Goal: Find specific page/section: Find specific page/section

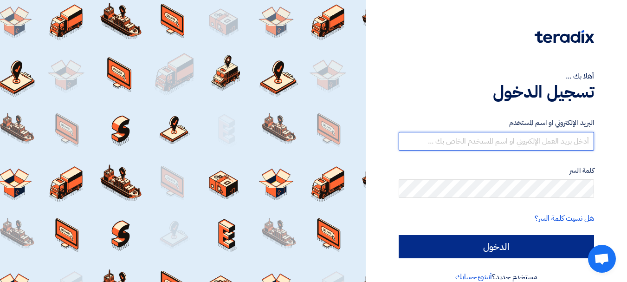
type input "[EMAIL_ADDRESS][DOMAIN_NAME]"
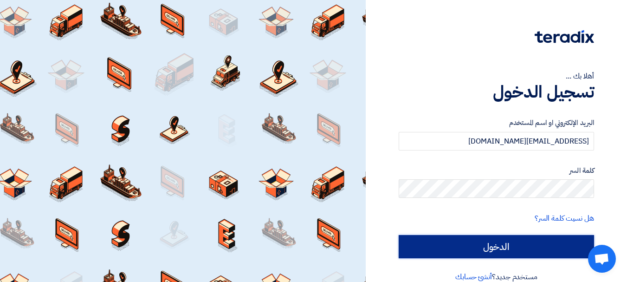
click at [482, 244] on input "الدخول" at bounding box center [497, 246] width 196 height 23
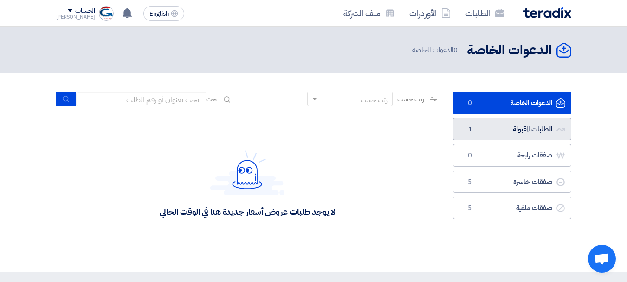
click at [504, 130] on link "الطلبات المقبولة الطلبات المقبولة 1" at bounding box center [512, 129] width 118 height 23
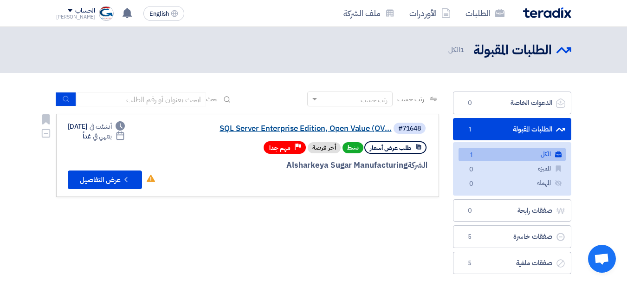
click at [258, 129] on link "SQL Server Enterprise Edition, Open Value (OV..." at bounding box center [299, 128] width 186 height 8
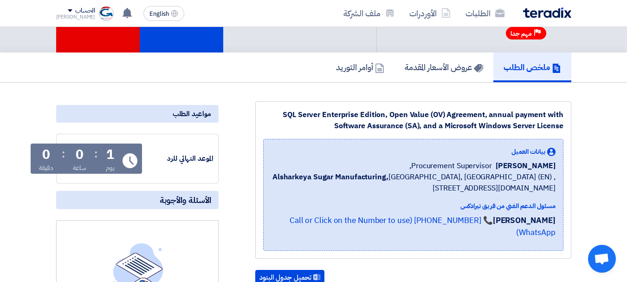
scroll to position [76, 0]
